Goal: Information Seeking & Learning: Learn about a topic

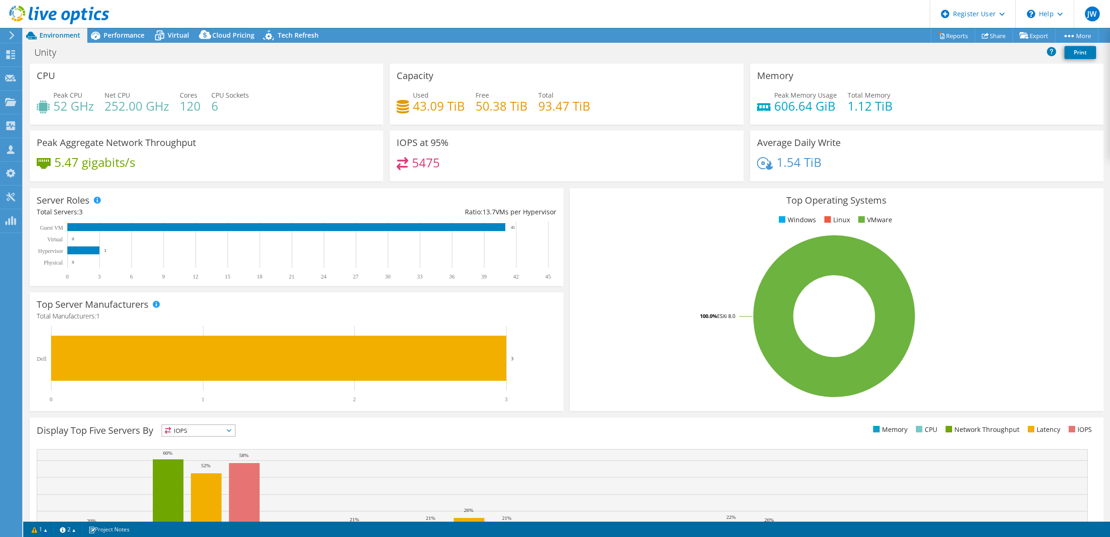
select select "USD"
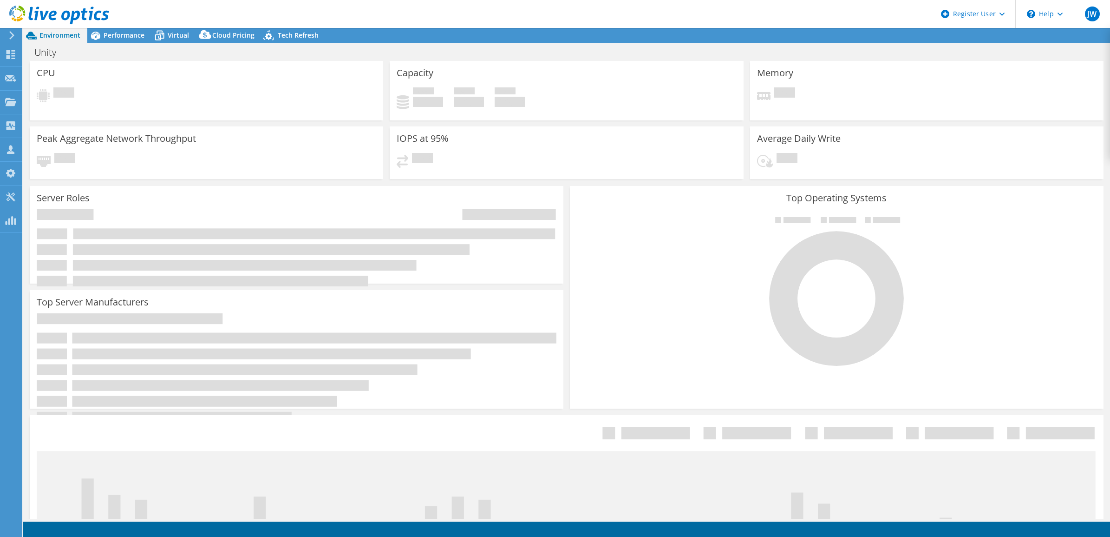
select select "USD"
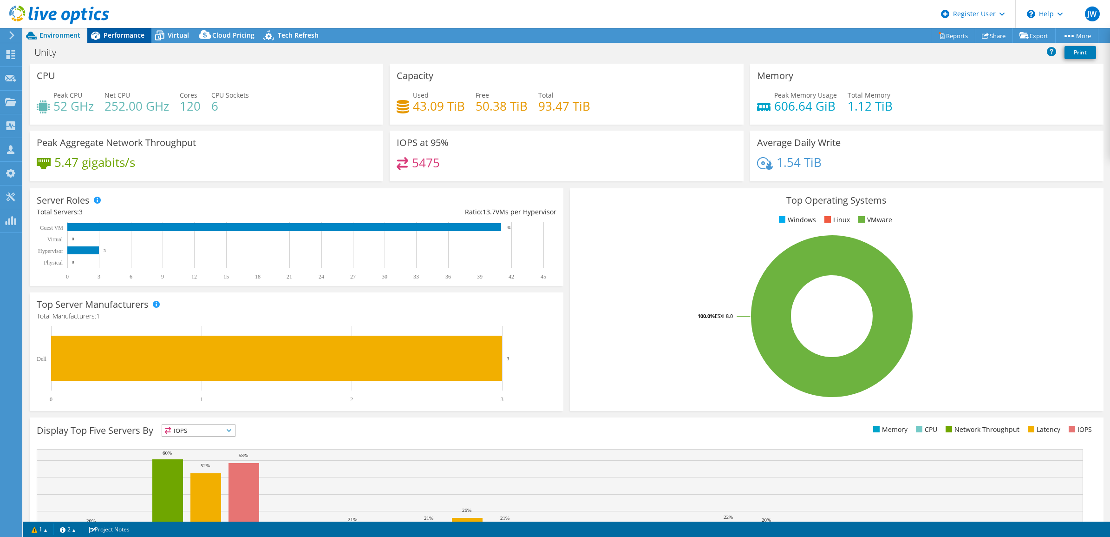
click at [128, 33] on span "Performance" at bounding box center [124, 35] width 41 height 9
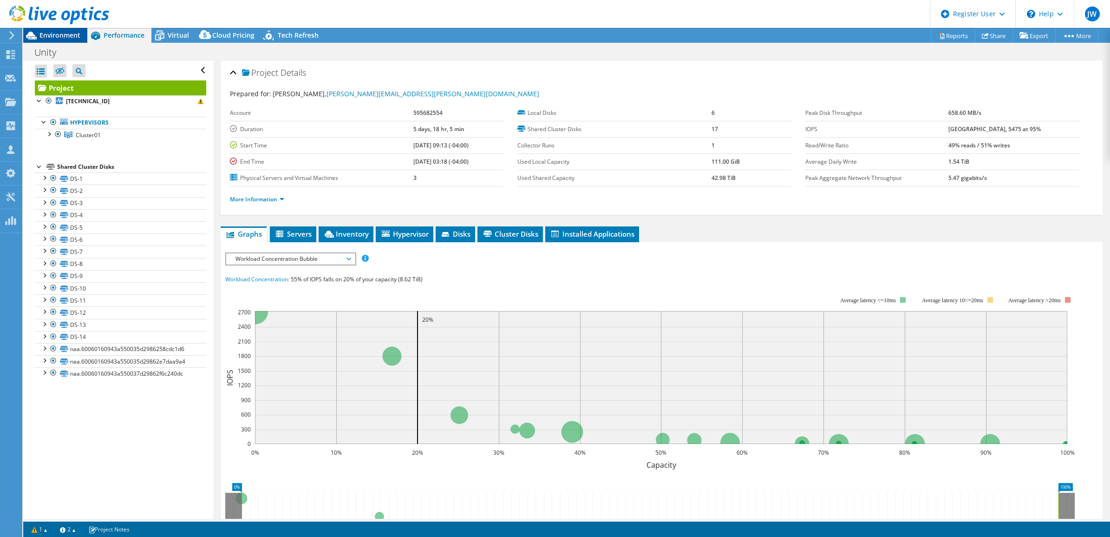
click at [65, 31] on span "Environment" at bounding box center [59, 35] width 41 height 9
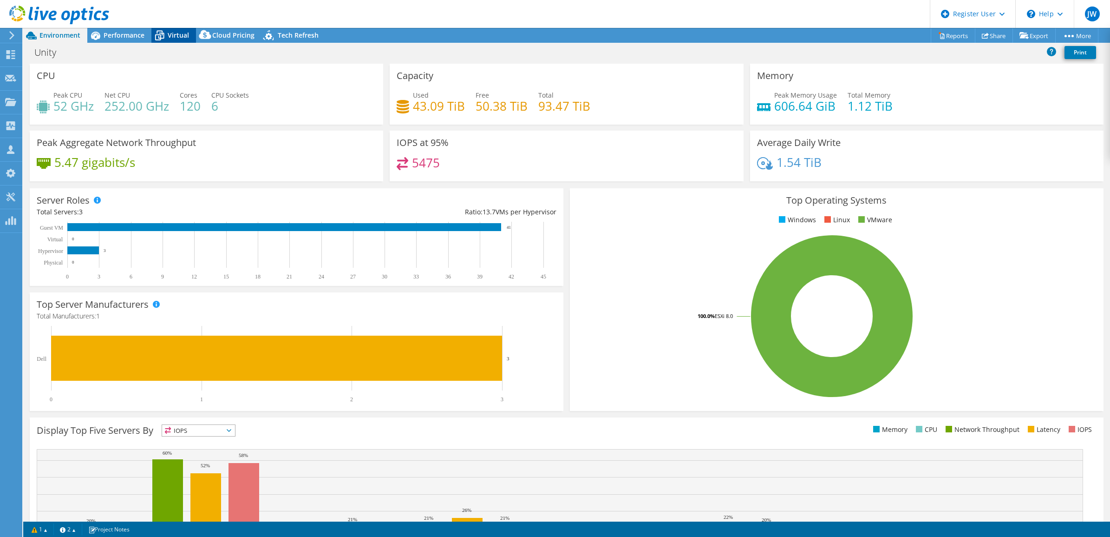
click at [180, 34] on span "Virtual" at bounding box center [178, 35] width 21 height 9
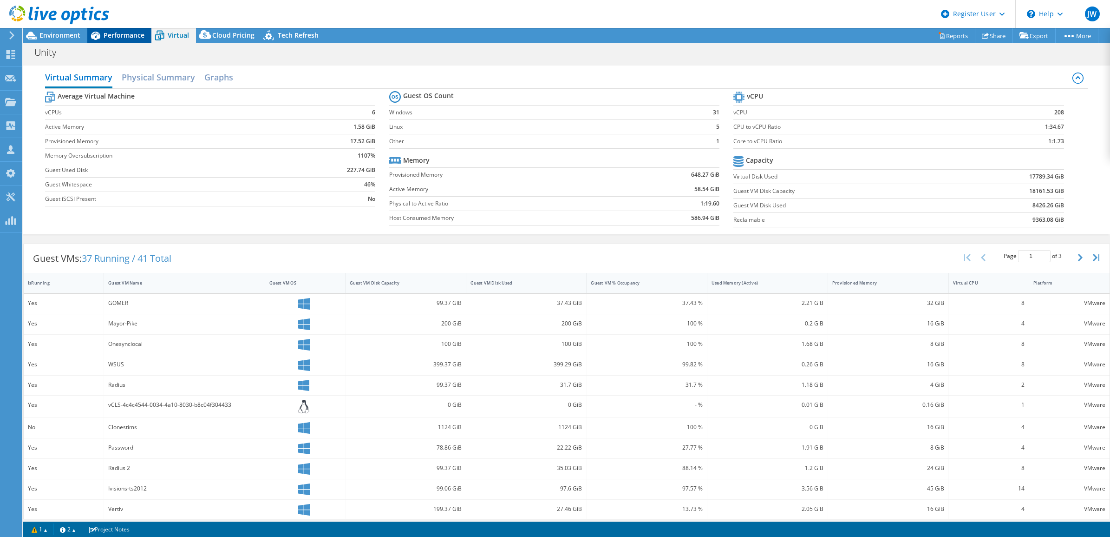
click at [124, 36] on span "Performance" at bounding box center [124, 35] width 41 height 9
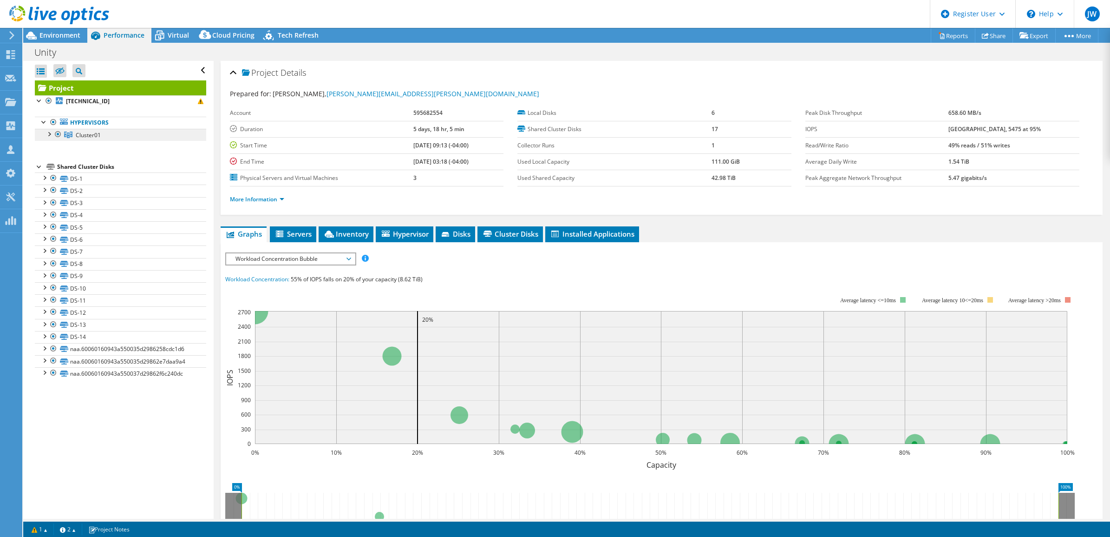
click at [134, 136] on link "Cluster01" at bounding box center [120, 135] width 171 height 12
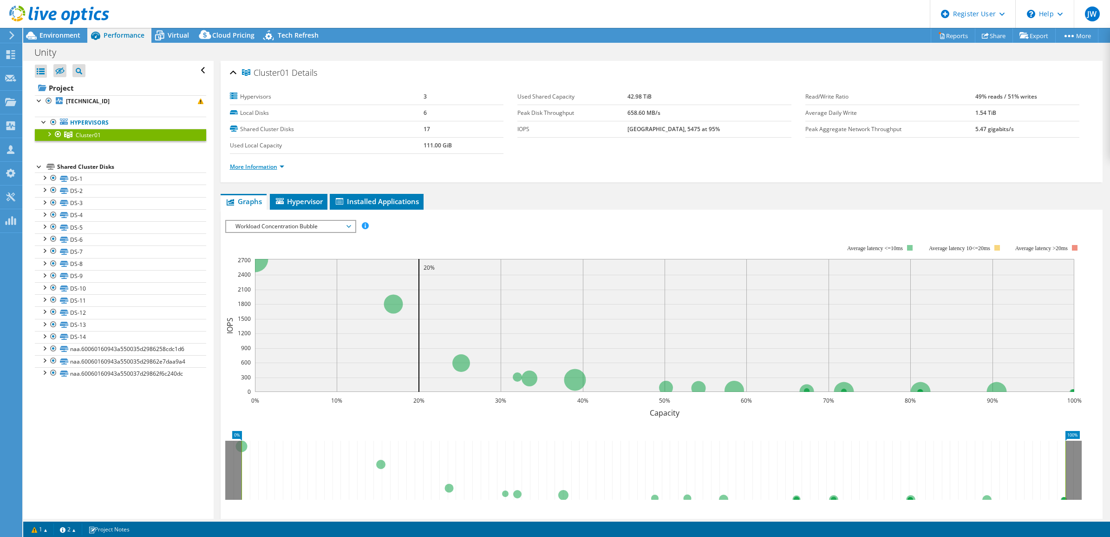
click at [275, 166] on link "More Information" at bounding box center [257, 167] width 54 height 8
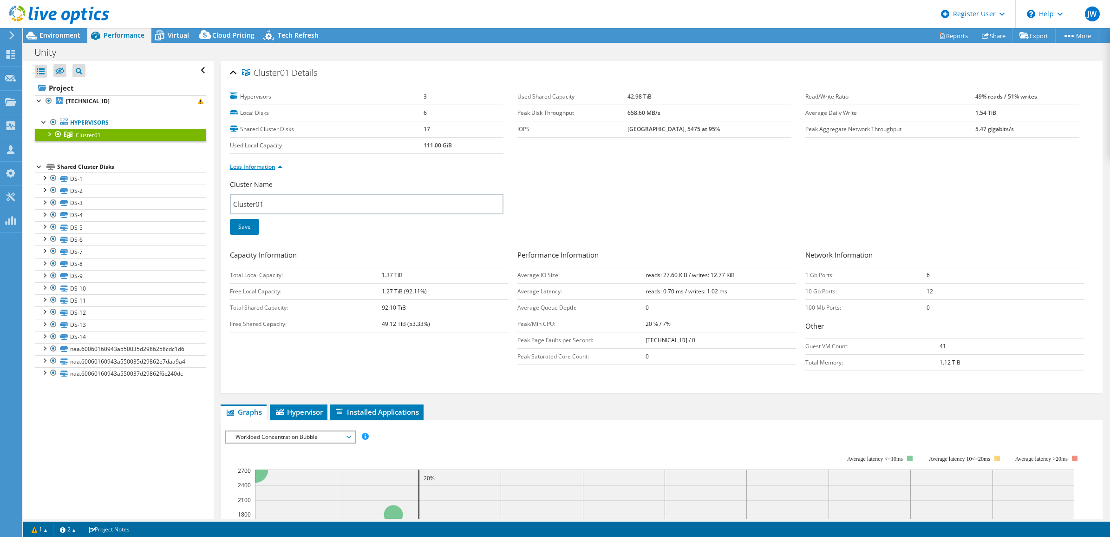
click at [275, 166] on link "Less Information" at bounding box center [256, 167] width 52 height 8
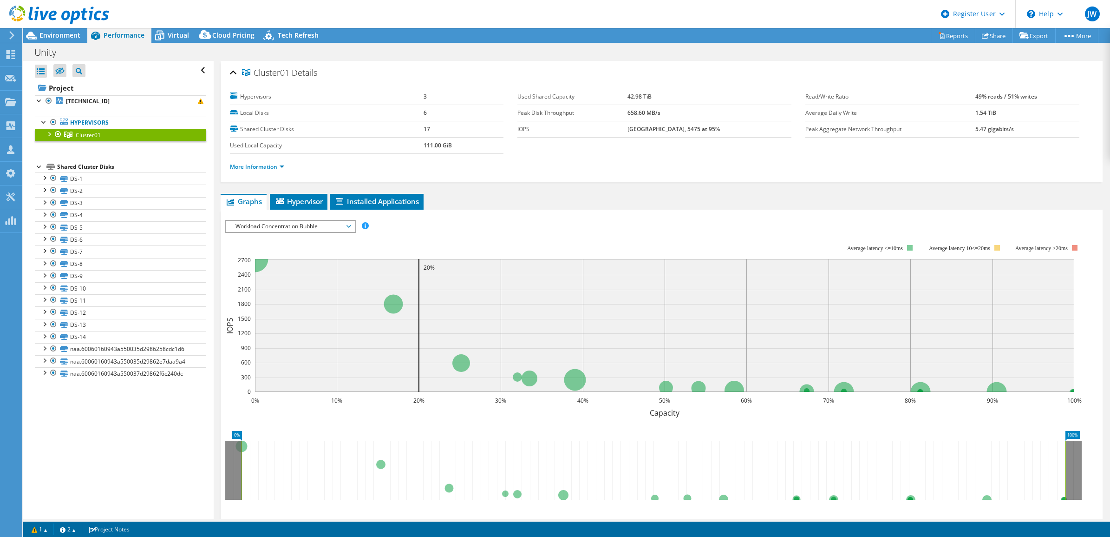
click at [49, 133] on div at bounding box center [48, 133] width 9 height 9
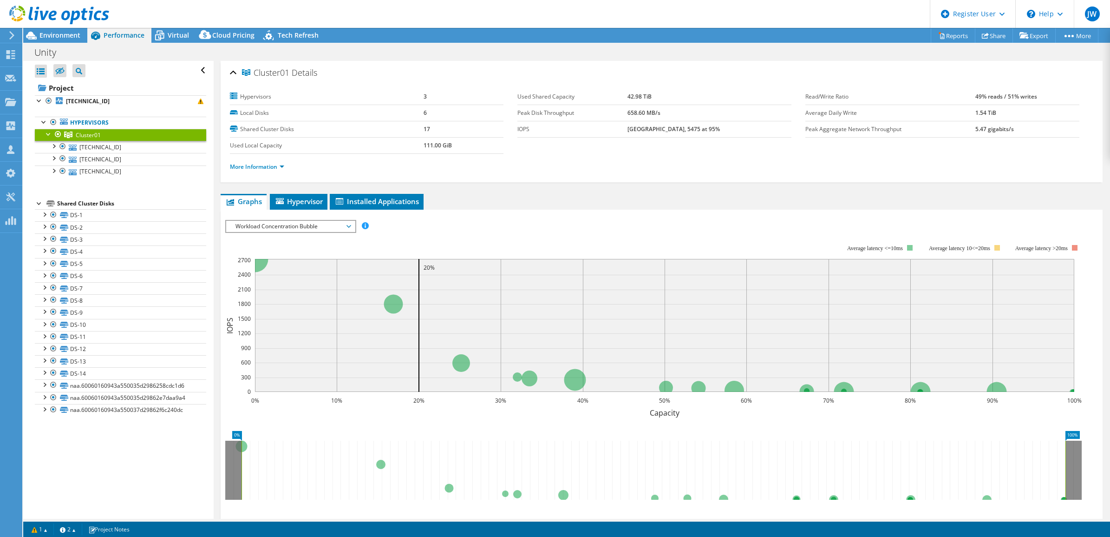
click at [49, 133] on div at bounding box center [48, 133] width 9 height 9
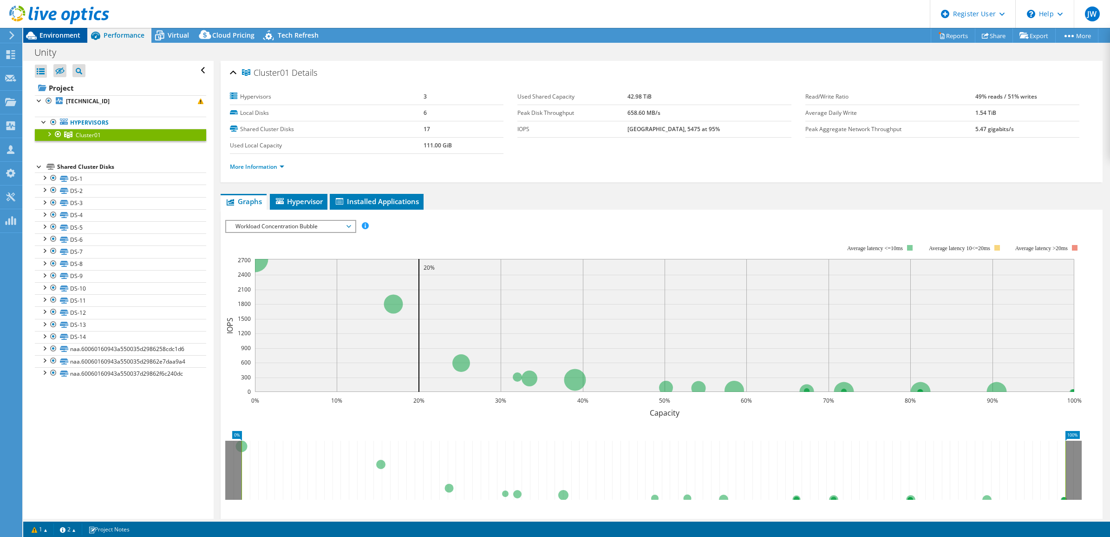
click at [84, 35] on div "Environment" at bounding box center [55, 35] width 64 height 15
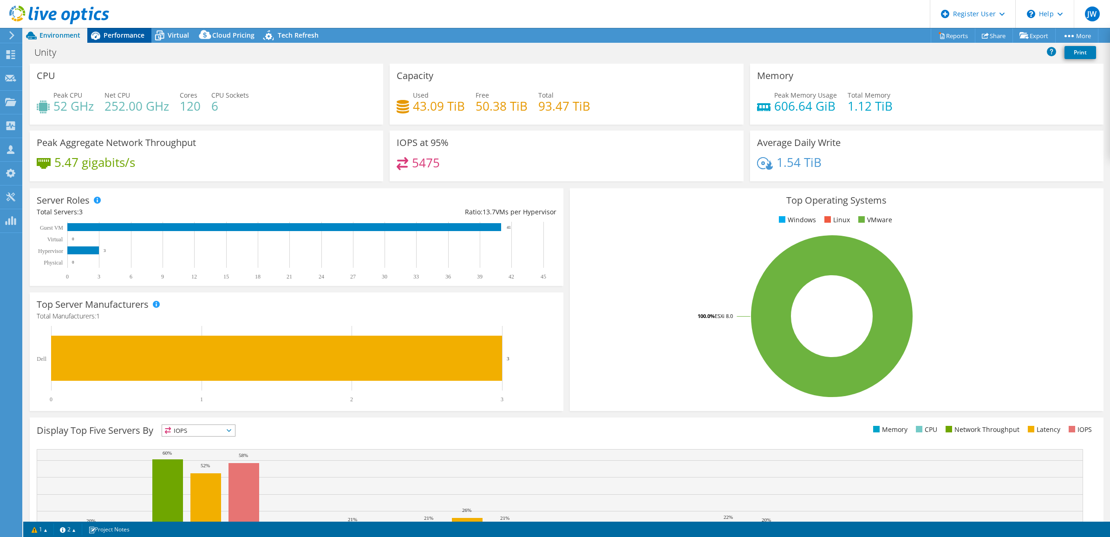
click at [140, 39] on div "Performance" at bounding box center [119, 35] width 64 height 15
